Goal: Check status: Check status

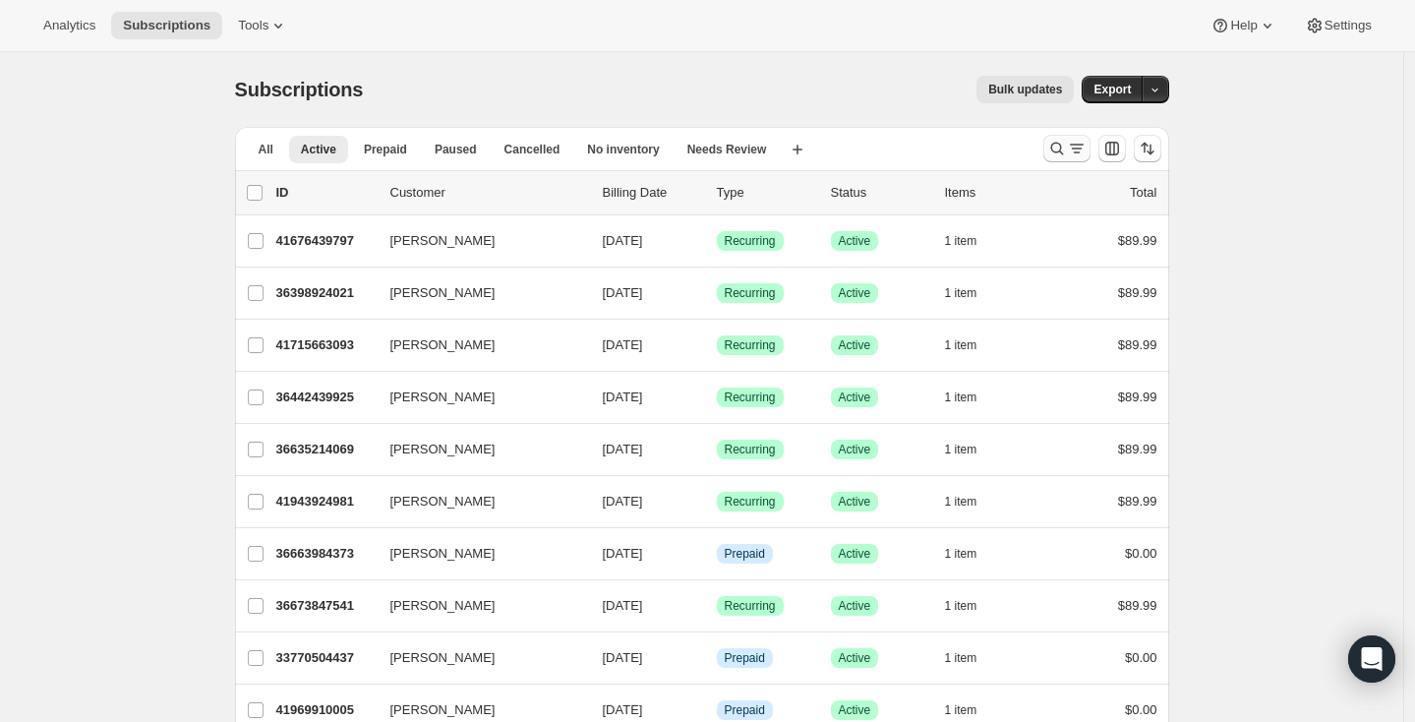
click at [1067, 149] on icon "Search and filter results" at bounding box center [1057, 149] width 20 height 20
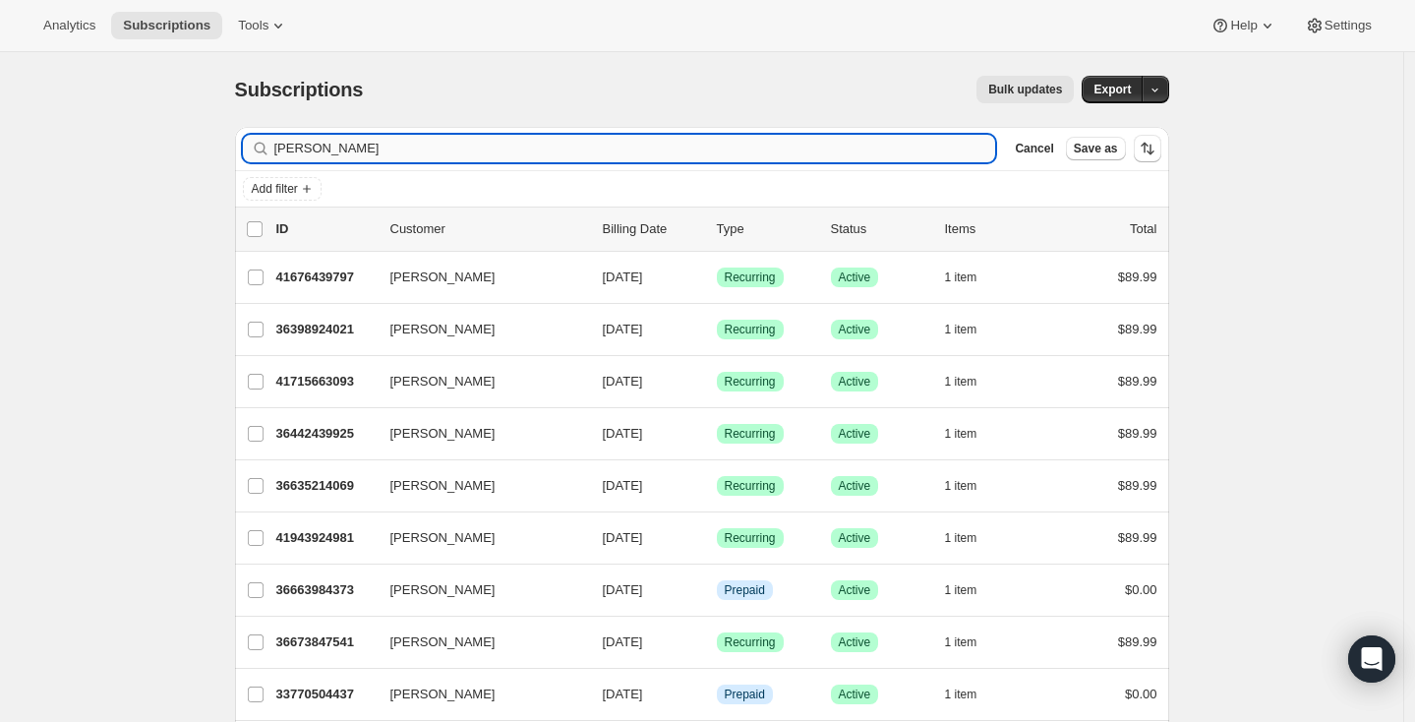
type input "[PERSON_NAME]"
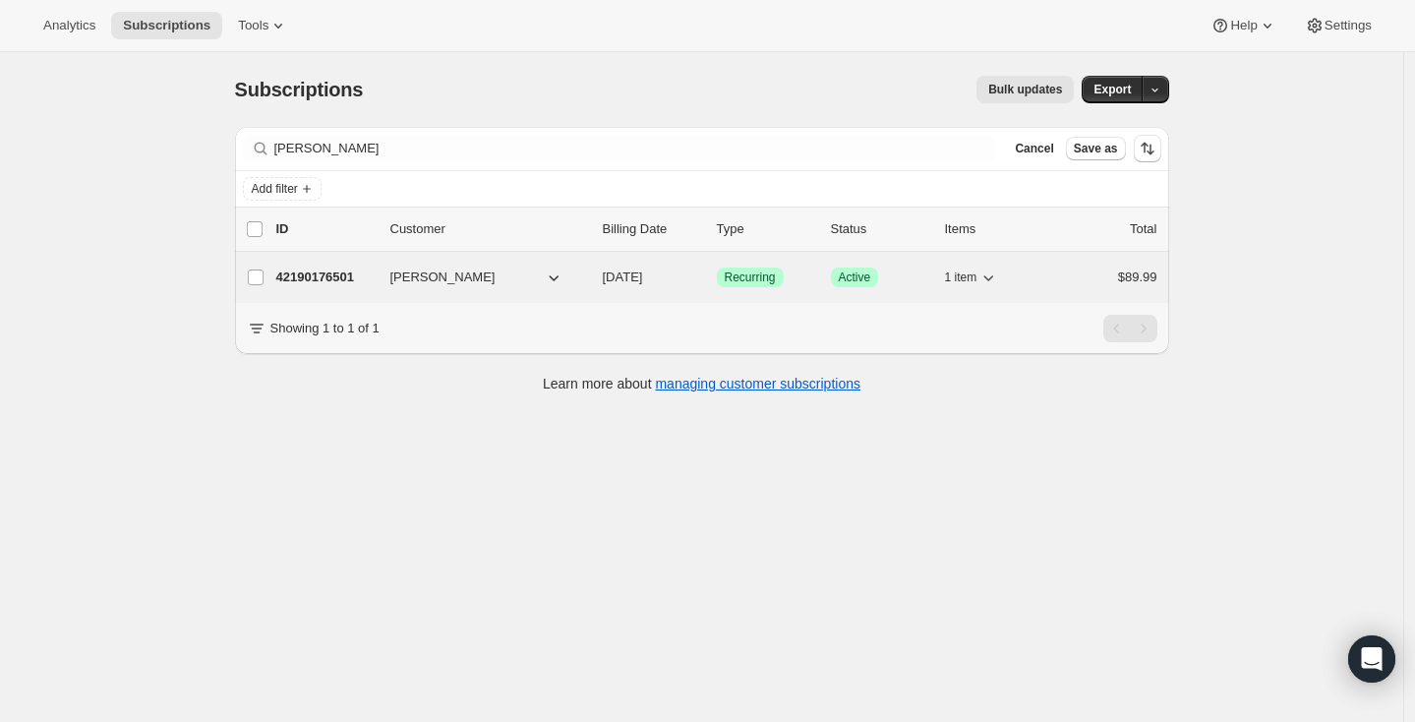
click at [329, 272] on p "42190176501" at bounding box center [325, 278] width 98 height 20
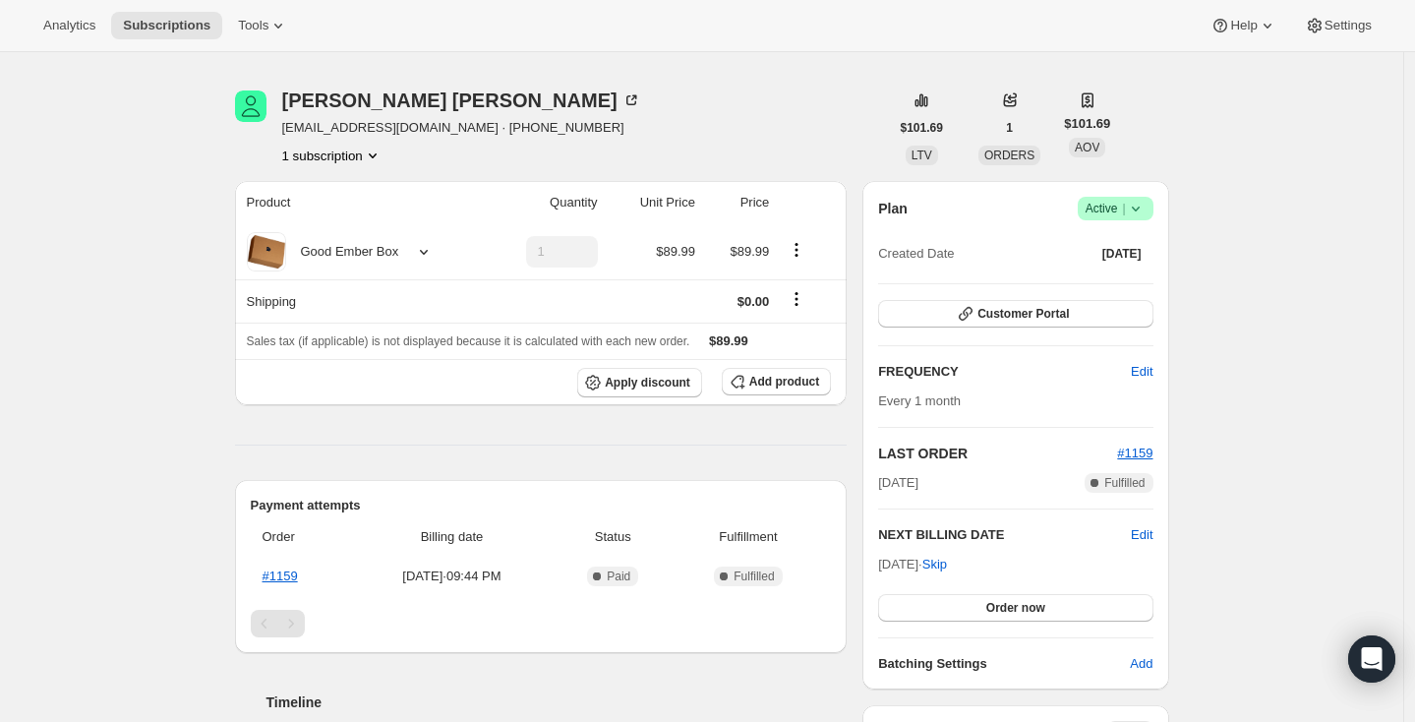
scroll to position [57, 0]
